Goal: Information Seeking & Learning: Learn about a topic

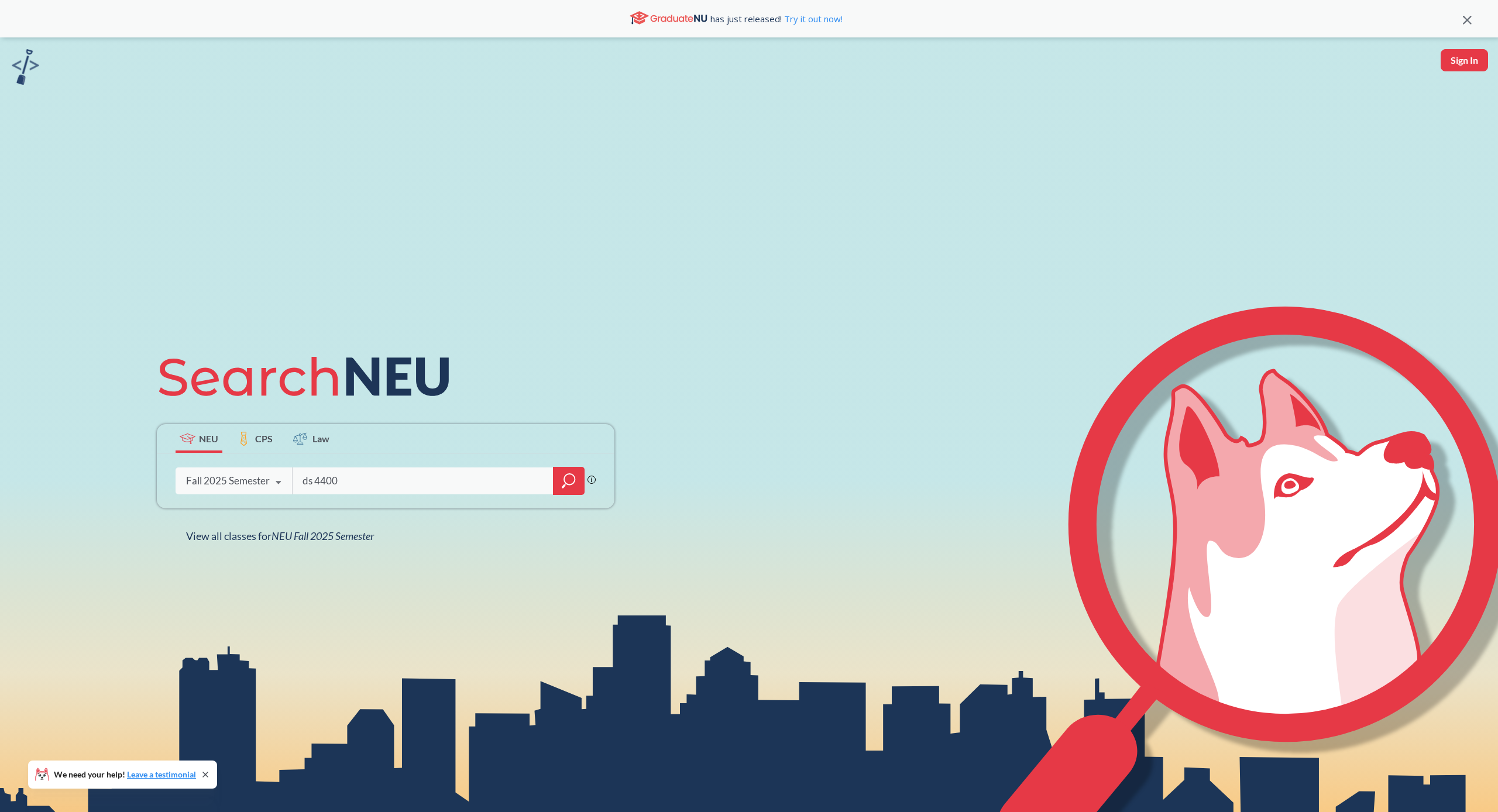
type input "ds 4400"
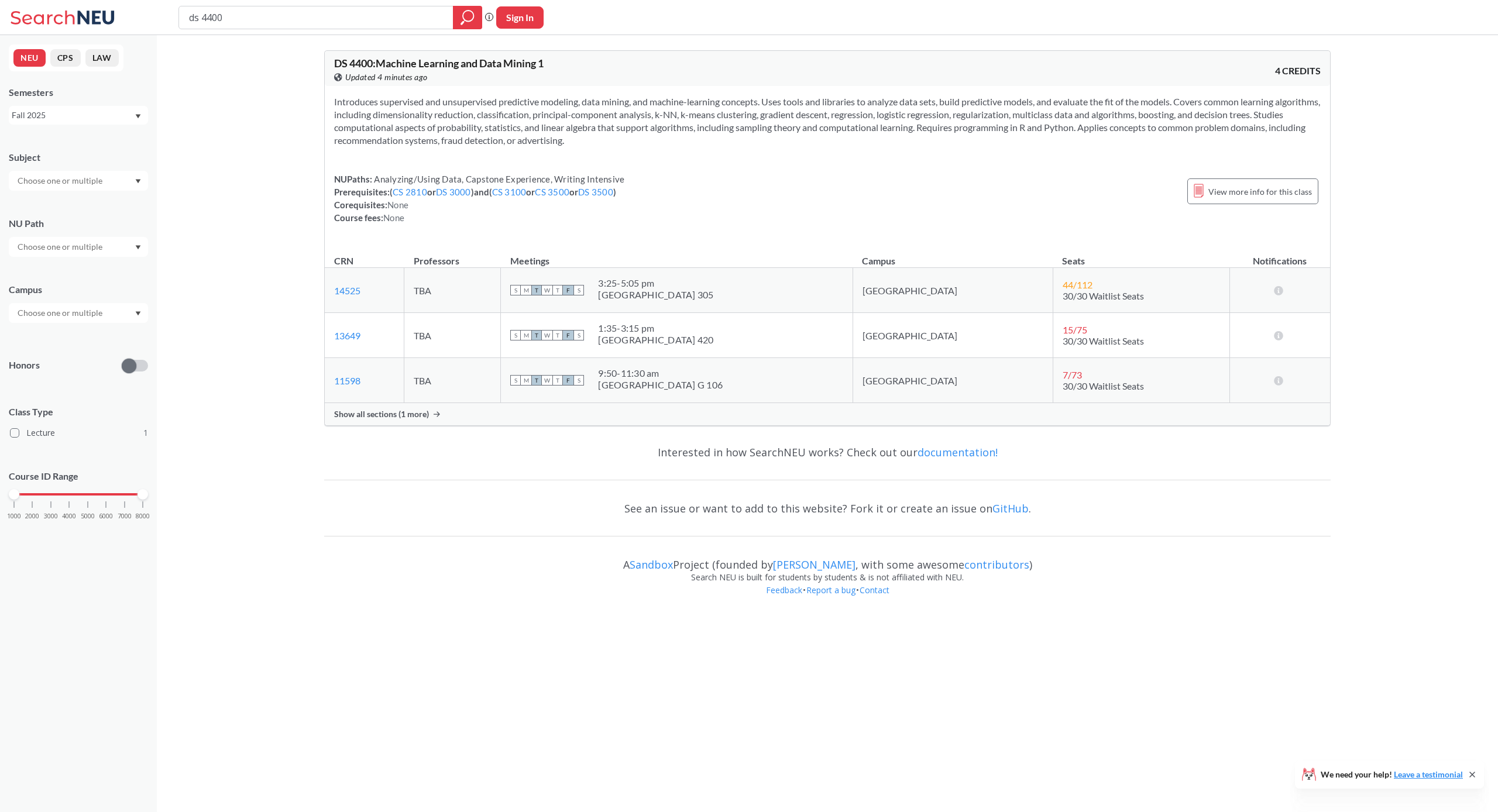
click at [406, 22] on input "ds 4400" at bounding box center [315, 17] width 257 height 20
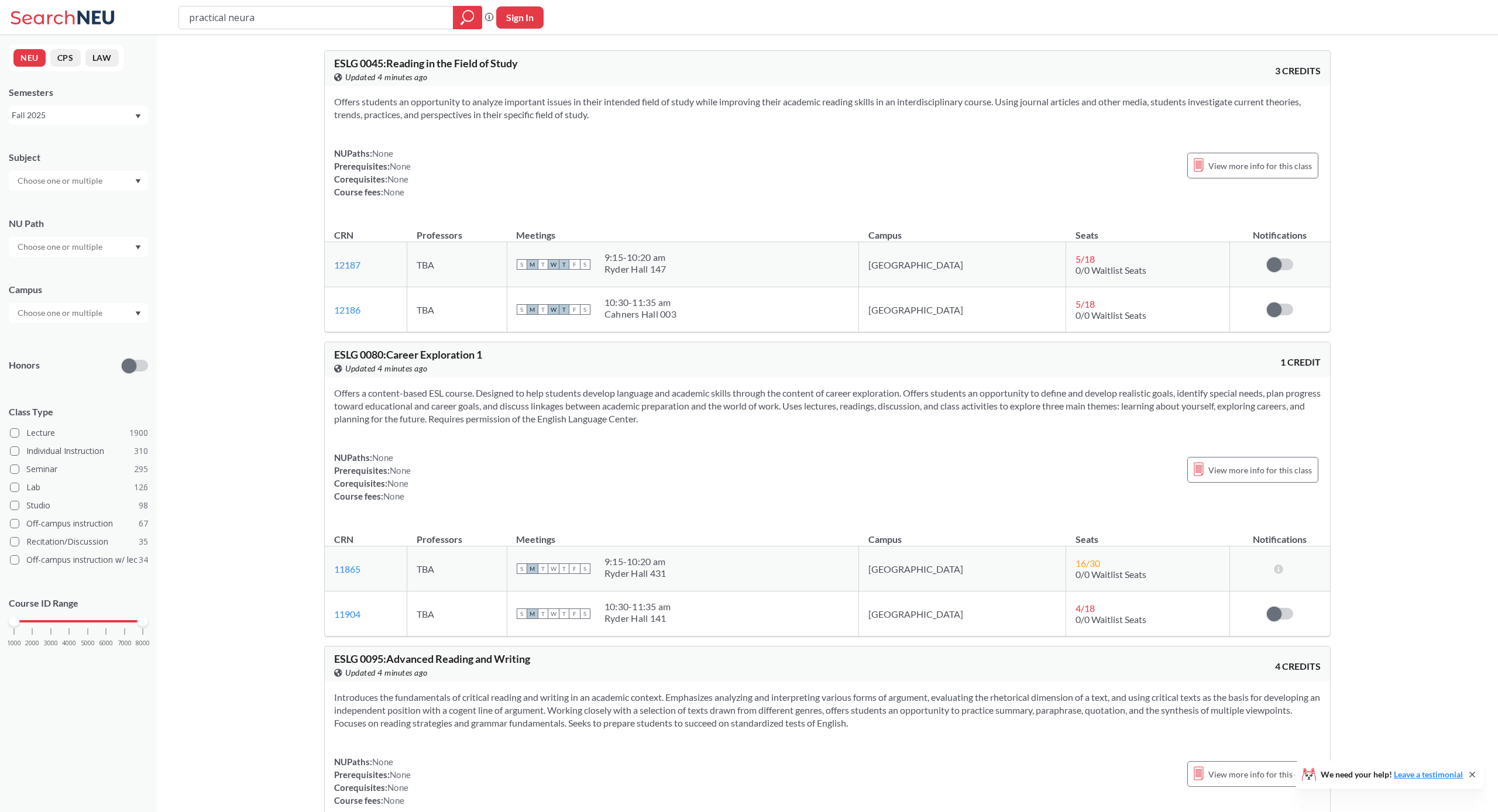
type input "practical neural"
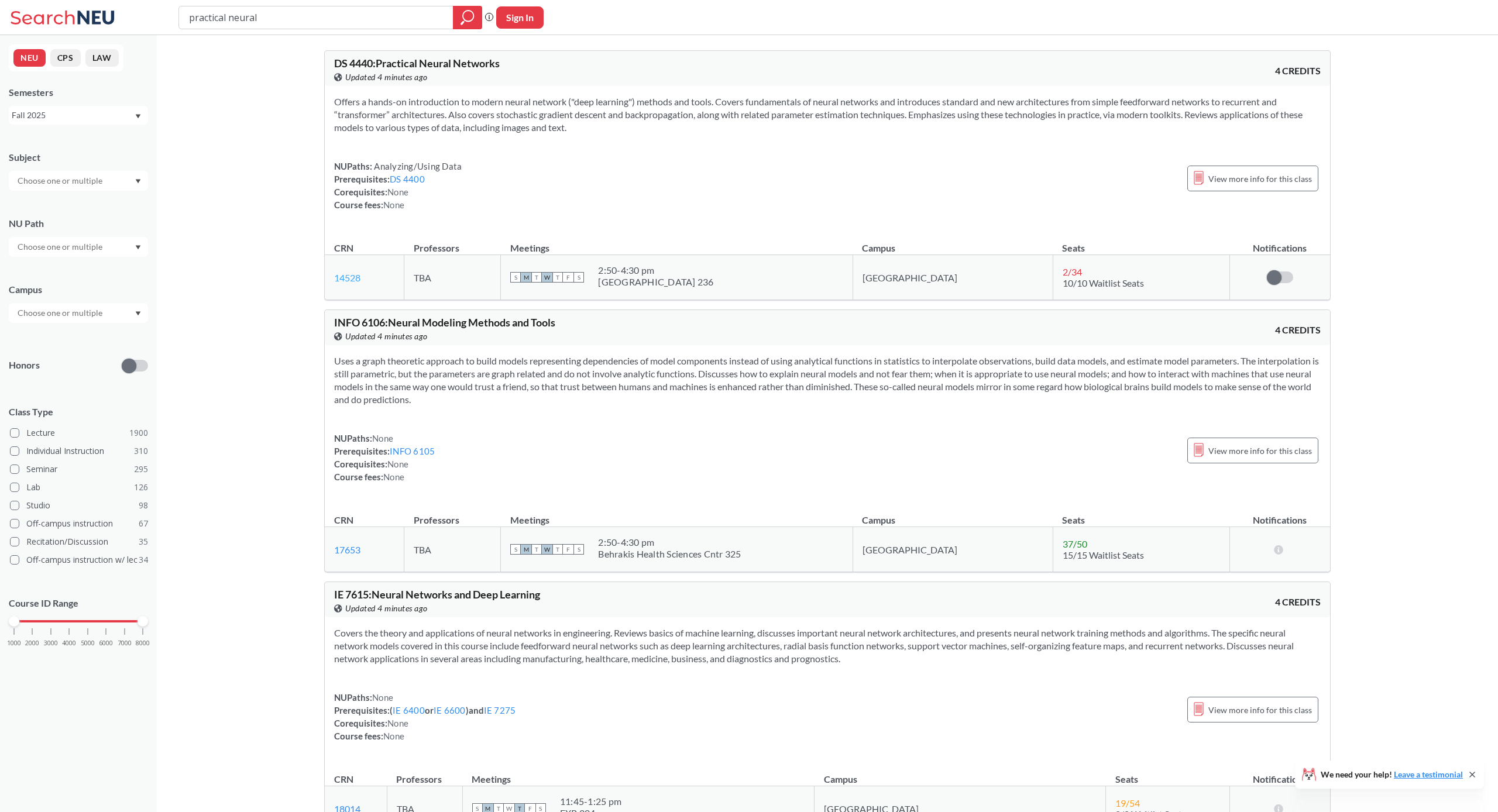
click at [345, 282] on link "14528" at bounding box center [347, 277] width 26 height 11
click at [1178, 231] on th "Seats" at bounding box center [1141, 242] width 177 height 25
click at [1063, 276] on span "2 / 34" at bounding box center [1072, 271] width 20 height 11
click at [355, 279] on link "14528" at bounding box center [347, 277] width 26 height 11
